Goal: Information Seeking & Learning: Learn about a topic

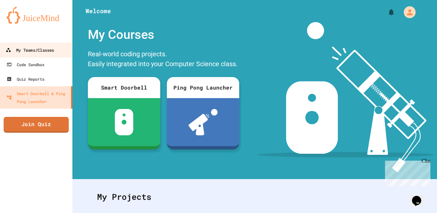
click at [47, 49] on div "My Teams/Classes" at bounding box center [30, 50] width 48 height 8
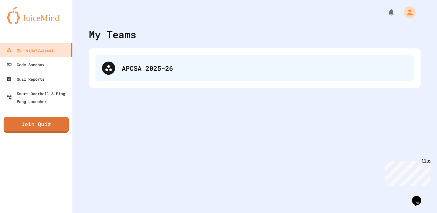
click at [145, 63] on div "APCSA 2025-26" at bounding box center [255, 68] width 319 height 26
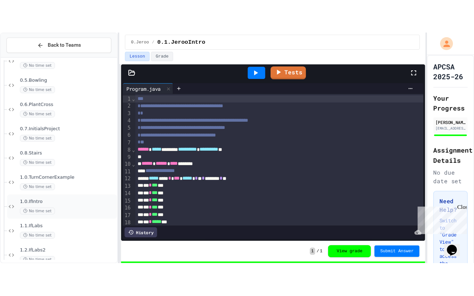
scroll to position [119, 0]
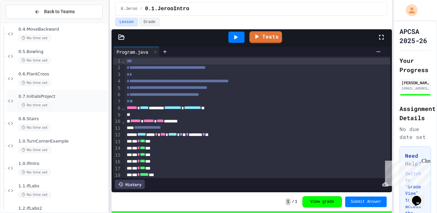
click at [55, 92] on div "0.7.InitialsProject No time set" at bounding box center [57, 101] width 101 height 22
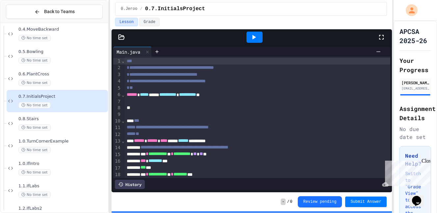
click at [385, 35] on icon at bounding box center [382, 37] width 8 height 8
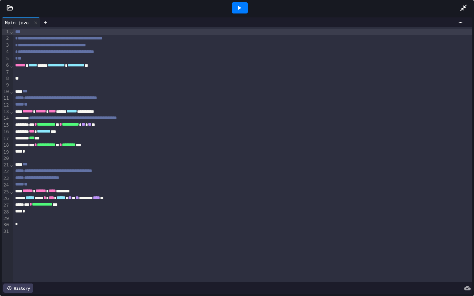
click at [240, 6] on icon at bounding box center [239, 8] width 8 height 8
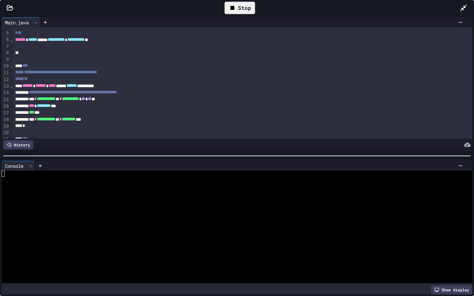
scroll to position [32, 0]
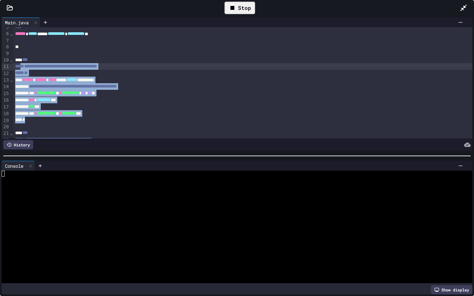
drag, startPoint x: 74, startPoint y: 121, endPoint x: 25, endPoint y: 67, distance: 73.2
click at [25, 67] on div "**********" at bounding box center [242, 100] width 459 height 208
click at [82, 99] on div "*** ******** ***" at bounding box center [242, 100] width 459 height 7
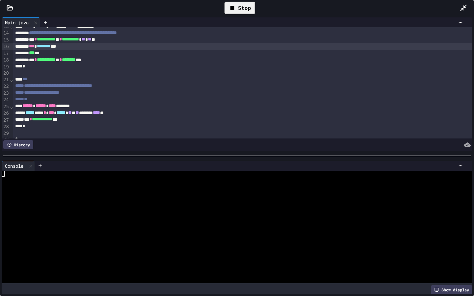
scroll to position [97, 0]
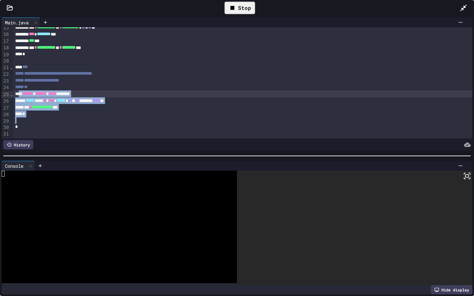
drag, startPoint x: 63, startPoint y: 119, endPoint x: 20, endPoint y: 93, distance: 50.7
click at [20, 93] on div "**********" at bounding box center [242, 34] width 459 height 208
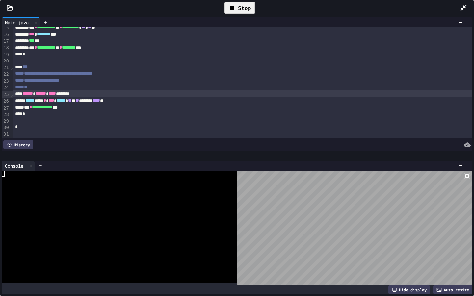
click at [101, 109] on div "**********" at bounding box center [242, 107] width 459 height 7
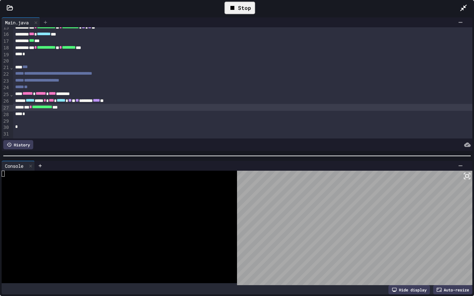
click at [48, 22] on icon at bounding box center [45, 22] width 5 height 5
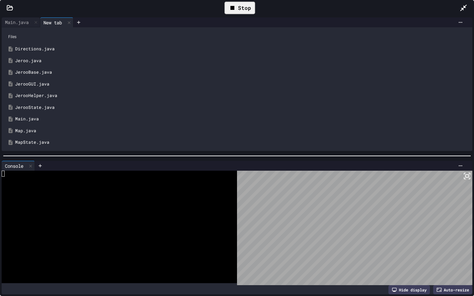
click at [33, 59] on div "Jeroo.java" at bounding box center [241, 61] width 453 height 7
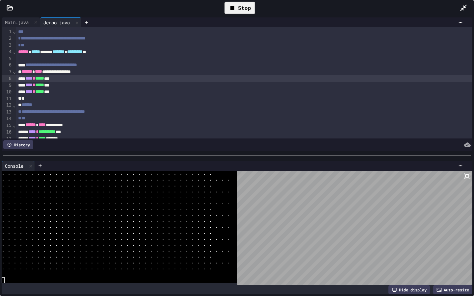
scroll to position [788, 0]
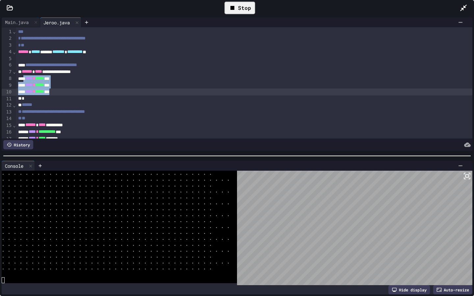
drag, startPoint x: 26, startPoint y: 78, endPoint x: 75, endPoint y: 95, distance: 51.2
click at [72, 90] on div "**** * ***** ***" at bounding box center [244, 92] width 456 height 7
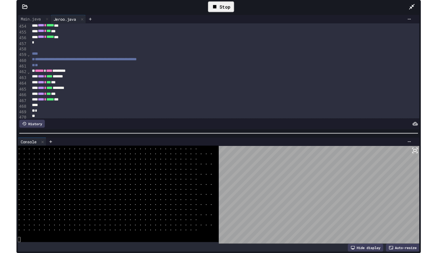
scroll to position [3053, 0]
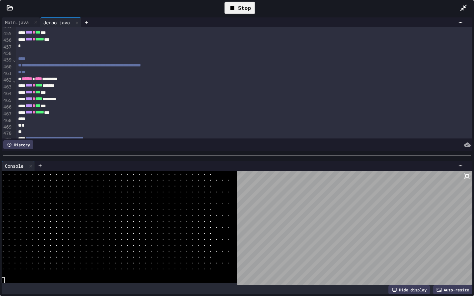
click at [437, 177] on icon at bounding box center [467, 176] width 8 height 8
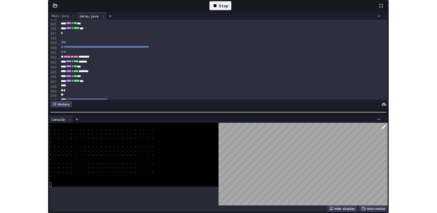
scroll to position [1701, 0]
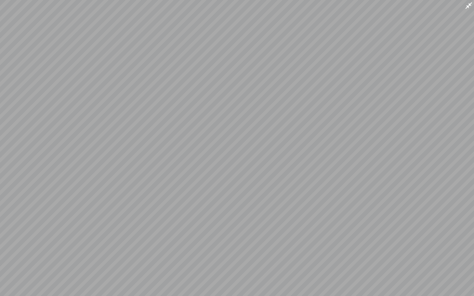
click at [437, 6] on icon at bounding box center [469, 5] width 7 height 7
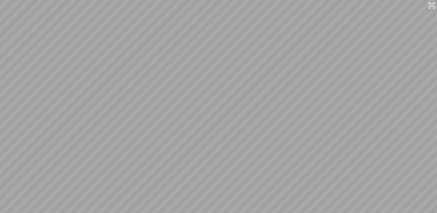
scroll to position [1743, 0]
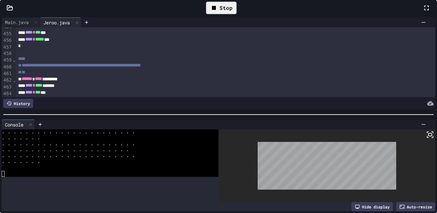
click at [237, 14] on div "Stop" at bounding box center [221, 8] width 31 height 13
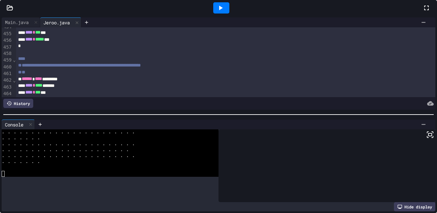
click at [41, 175] on span "1.1.IfLabs" at bounding box center [62, 176] width 88 height 6
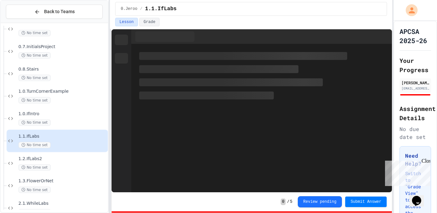
scroll to position [170, 0]
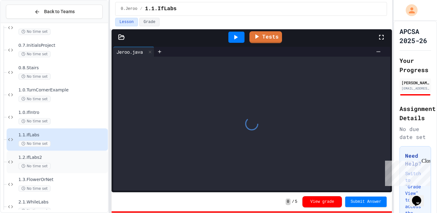
click at [41, 164] on span "No time set" at bounding box center [34, 166] width 32 height 6
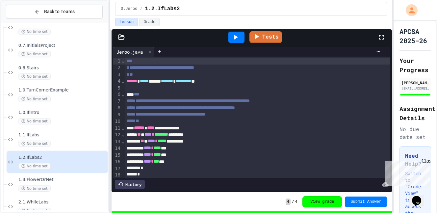
click at [386, 33] on div at bounding box center [385, 37] width 14 height 18
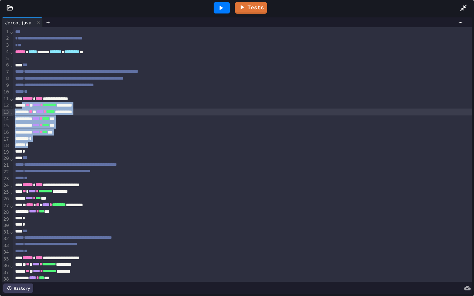
drag, startPoint x: 52, startPoint y: 143, endPoint x: 27, endPoint y: 106, distance: 44.8
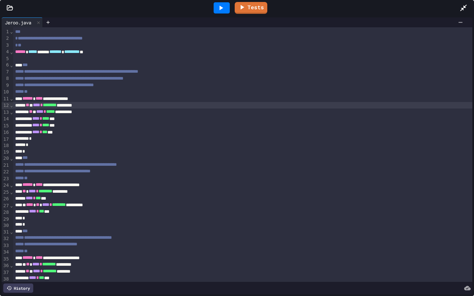
click at [124, 137] on div "*" at bounding box center [242, 139] width 459 height 7
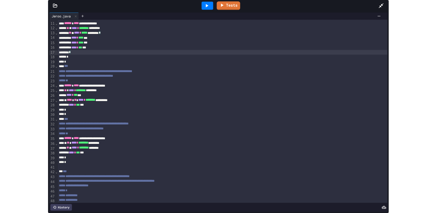
scroll to position [66, 0]
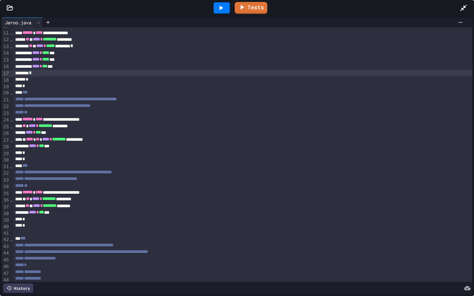
click at [221, 5] on icon at bounding box center [221, 8] width 8 height 8
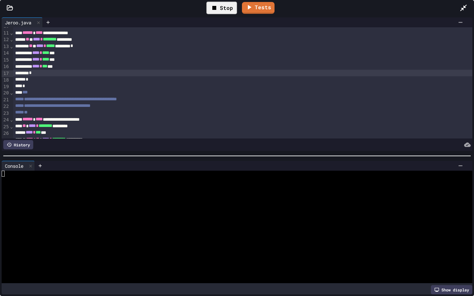
click at [421, 213] on div at bounding box center [234, 257] width 465 height 6
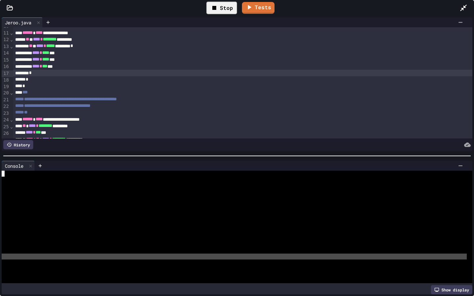
click at [420, 213] on div at bounding box center [234, 257] width 465 height 6
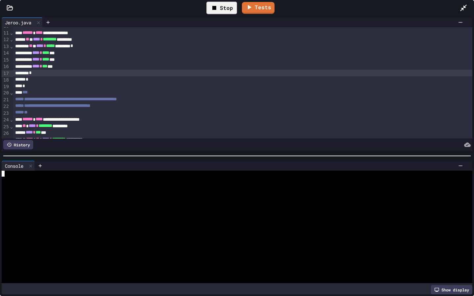
click at [421, 202] on div at bounding box center [234, 204] width 465 height 6
click at [421, 202] on div "WWWWWWWWWWWWWWWWWWWWWWWWWWWWWWWW" at bounding box center [237, 228] width 471 height 115
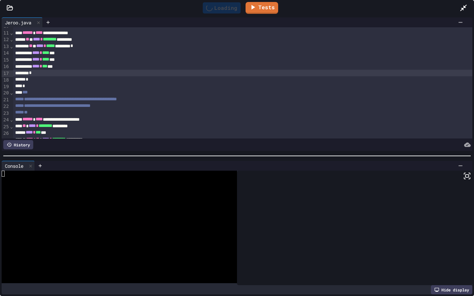
click at [421, 202] on div at bounding box center [354, 228] width 235 height 115
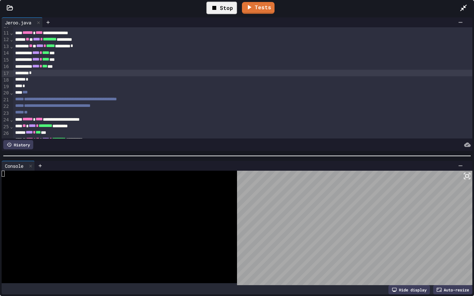
click at [437, 175] on rect at bounding box center [467, 176] width 3 height 3
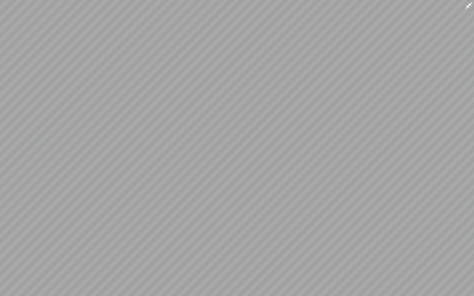
click at [437, 5] on icon at bounding box center [469, 6] width 8 height 8
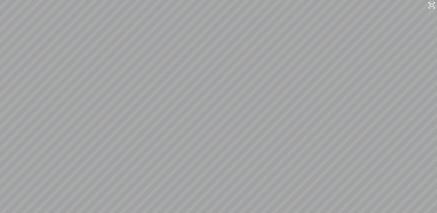
scroll to position [18, 0]
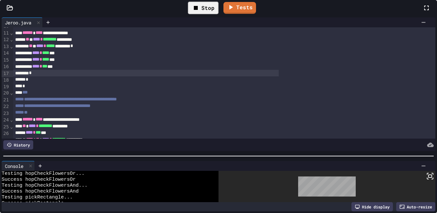
click at [283, 153] on div at bounding box center [218, 156] width 437 height 7
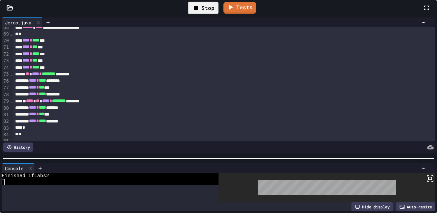
scroll to position [435, 0]
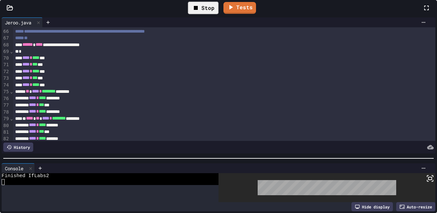
click at [219, 14] on div "Stop" at bounding box center [203, 8] width 31 height 13
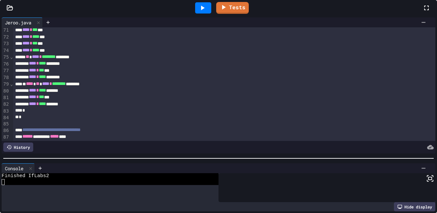
scroll to position [472, 0]
